Goal: Navigation & Orientation: Understand site structure

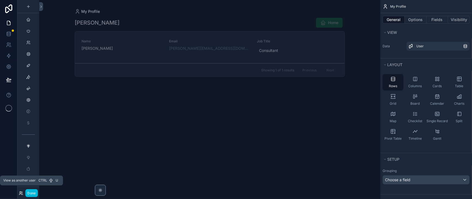
click at [23, 191] on icon at bounding box center [21, 193] width 4 height 4
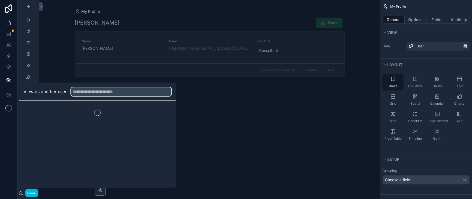
click at [96, 87] on input "text" at bounding box center [121, 91] width 100 height 9
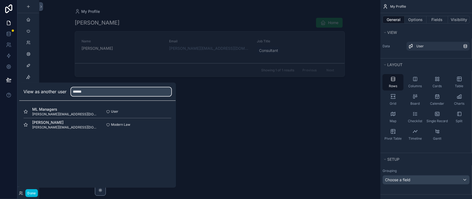
type input "******"
click at [0, 0] on button "Select" at bounding box center [0, 0] width 0 height 0
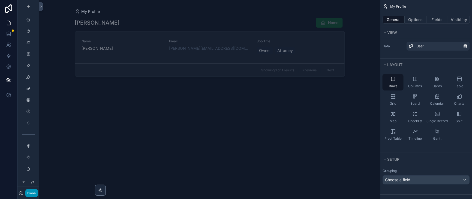
click at [33, 191] on button "Done" at bounding box center [31, 193] width 12 height 8
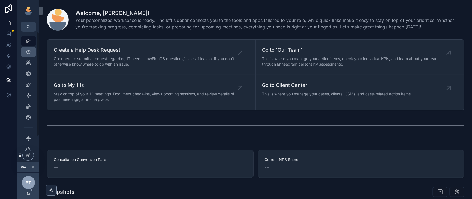
click at [31, 55] on icon "scrollable content" at bounding box center [28, 51] width 5 height 5
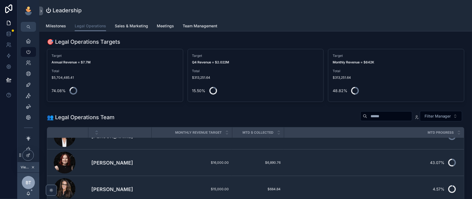
scroll to position [136, 0]
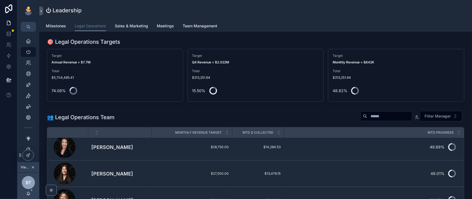
drag, startPoint x: 465, startPoint y: 92, endPoint x: 294, endPoint y: 130, distance: 174.7
click at [294, 124] on div "👥 Legal Operations Team Filter Manager" at bounding box center [256, 116] width 418 height 13
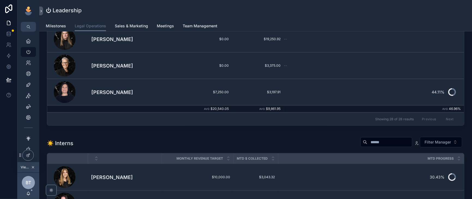
scroll to position [0, 0]
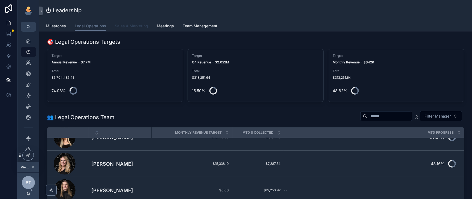
click at [138, 29] on span "Sales & Marketing" at bounding box center [131, 25] width 33 height 5
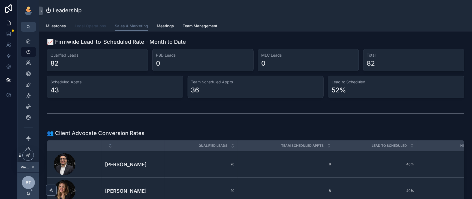
click at [92, 26] on span "Legal Operations" at bounding box center [90, 25] width 31 height 5
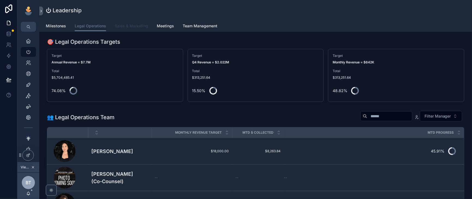
click at [139, 29] on span "Sales & Marketing" at bounding box center [131, 25] width 33 height 5
